Goal: Task Accomplishment & Management: Complete application form

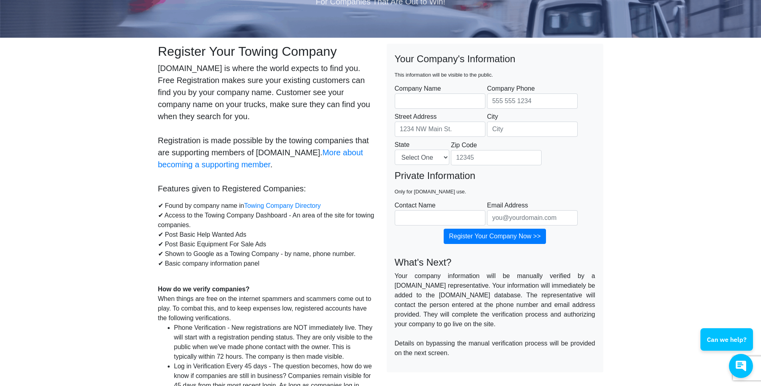
scroll to position [57, 0]
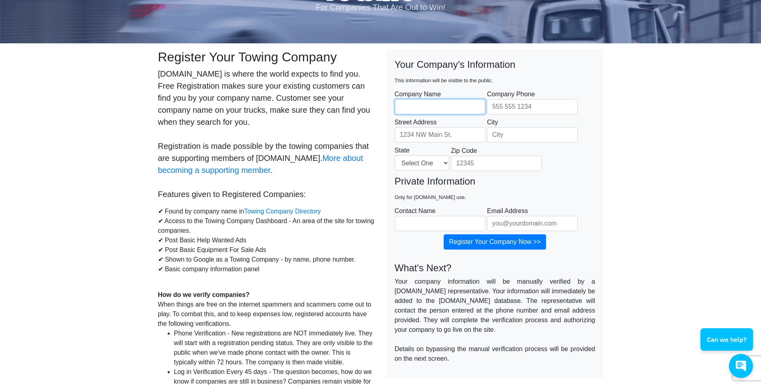
click at [469, 109] on input "Company Name" at bounding box center [440, 106] width 91 height 15
type input "Sayers Auto Wrecking, Inc."
type input "4134431635"
type input "60 Potter Mountain Rd"
type input "Lanesborough"
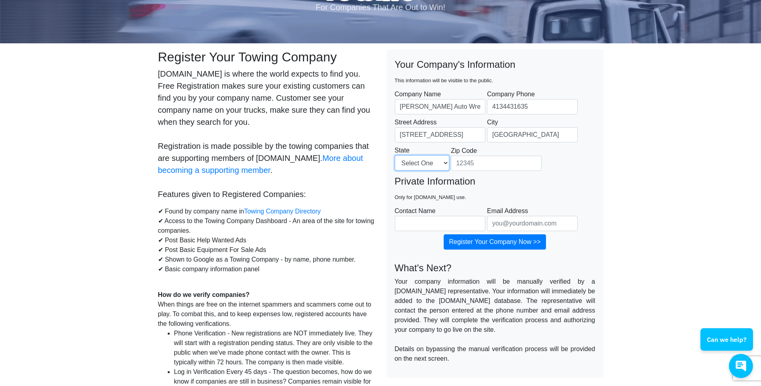
select select "MA"
type input "01237"
click at [451, 219] on input "Contact Name" at bounding box center [440, 223] width 91 height 15
type input "Henry Sayers Jr"
type input "hgsayers@aol.com"
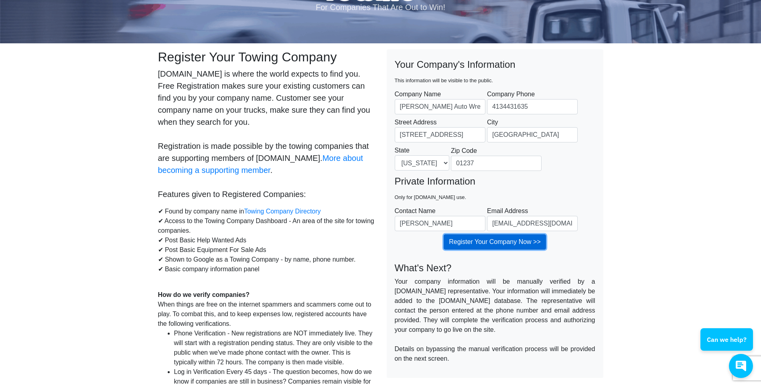
click at [488, 243] on input "Register Your Company Now >>" at bounding box center [495, 241] width 102 height 15
